Goal: Transaction & Acquisition: Purchase product/service

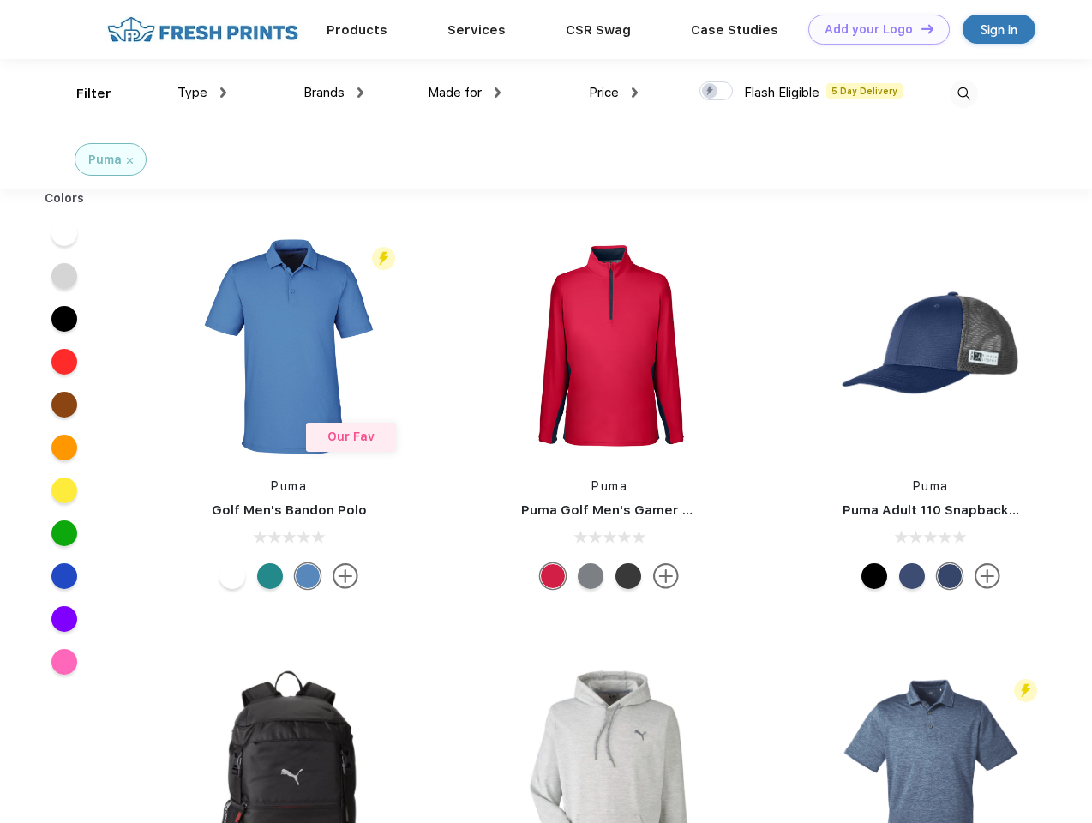
click at [872, 29] on link "Add your Logo Design Tool" at bounding box center [878, 30] width 141 height 30
click at [0, 0] on div "Design Tool" at bounding box center [0, 0] width 0 height 0
click at [919, 28] on link "Add your Logo Design Tool" at bounding box center [878, 30] width 141 height 30
click at [82, 93] on div "Filter" at bounding box center [93, 94] width 35 height 20
click at [202, 93] on span "Type" at bounding box center [192, 92] width 30 height 15
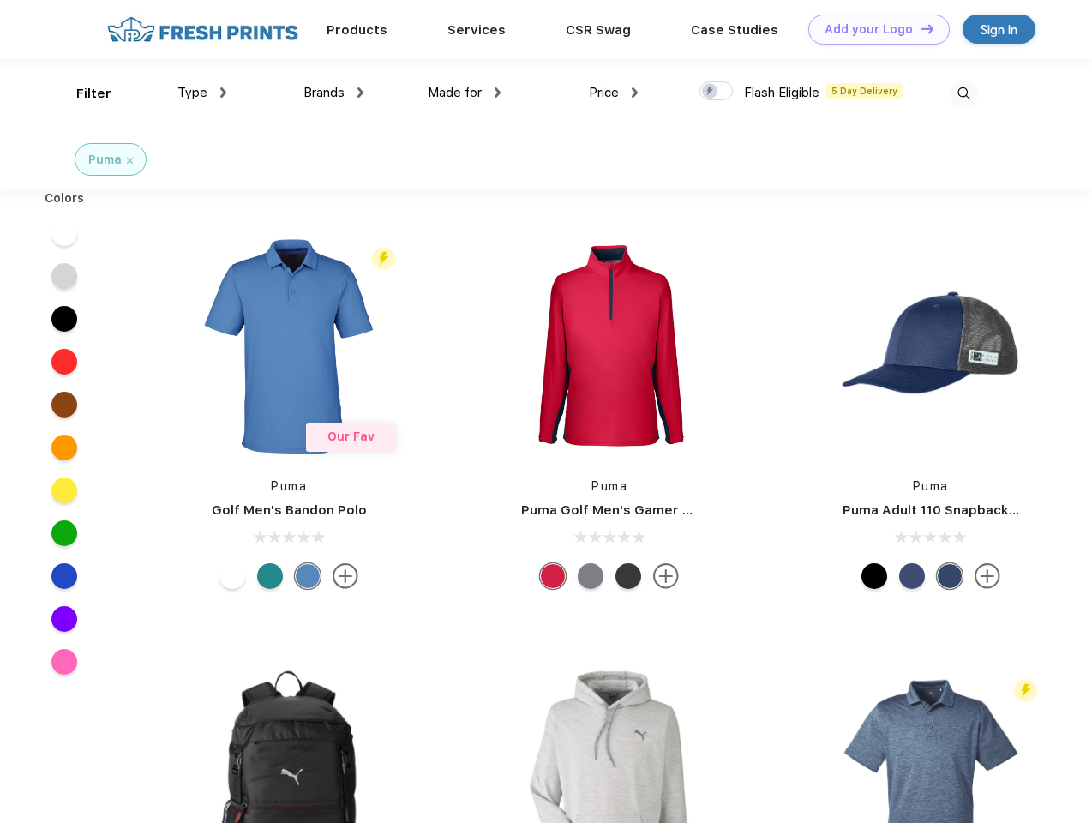
click at [333, 93] on span "Brands" at bounding box center [323, 92] width 41 height 15
click at [464, 93] on span "Made for" at bounding box center [455, 92] width 54 height 15
click at [613, 93] on span "Price" at bounding box center [604, 92] width 30 height 15
click at [716, 92] on div at bounding box center [715, 90] width 33 height 19
click at [710, 92] on input "checkbox" at bounding box center [704, 86] width 11 height 11
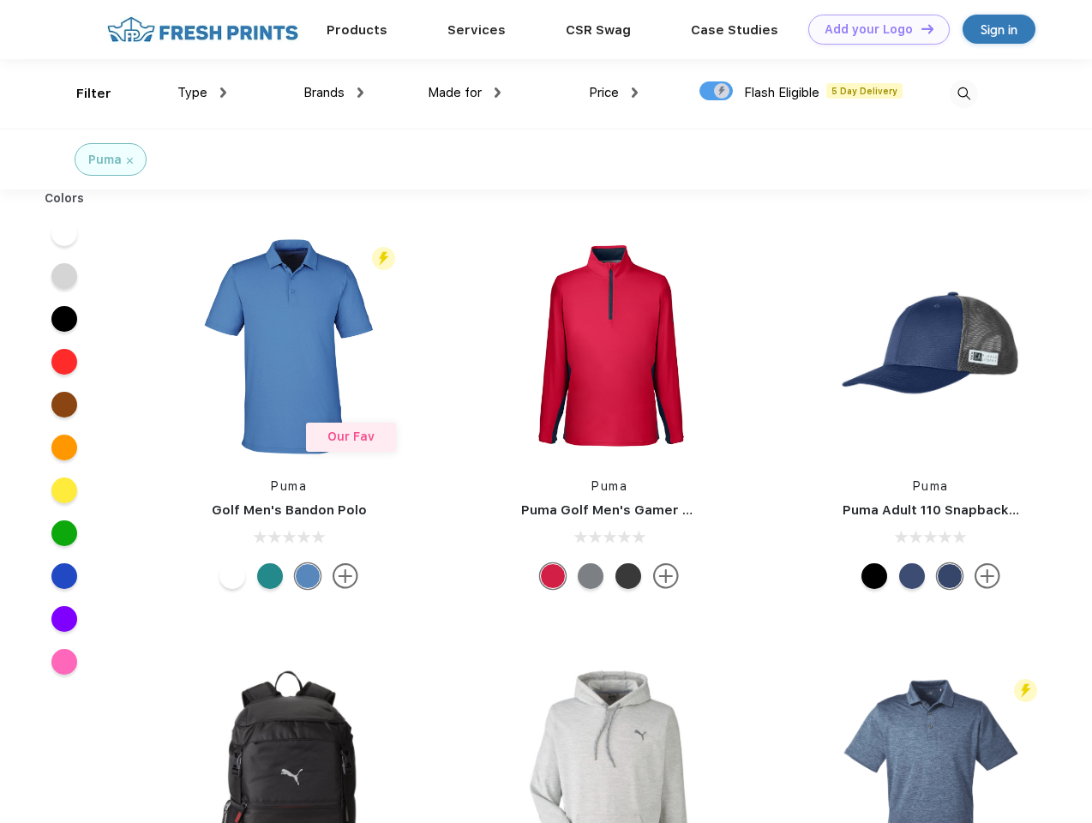
click at [963, 93] on img at bounding box center [963, 94] width 28 height 28
